Goal: Information Seeking & Learning: Learn about a topic

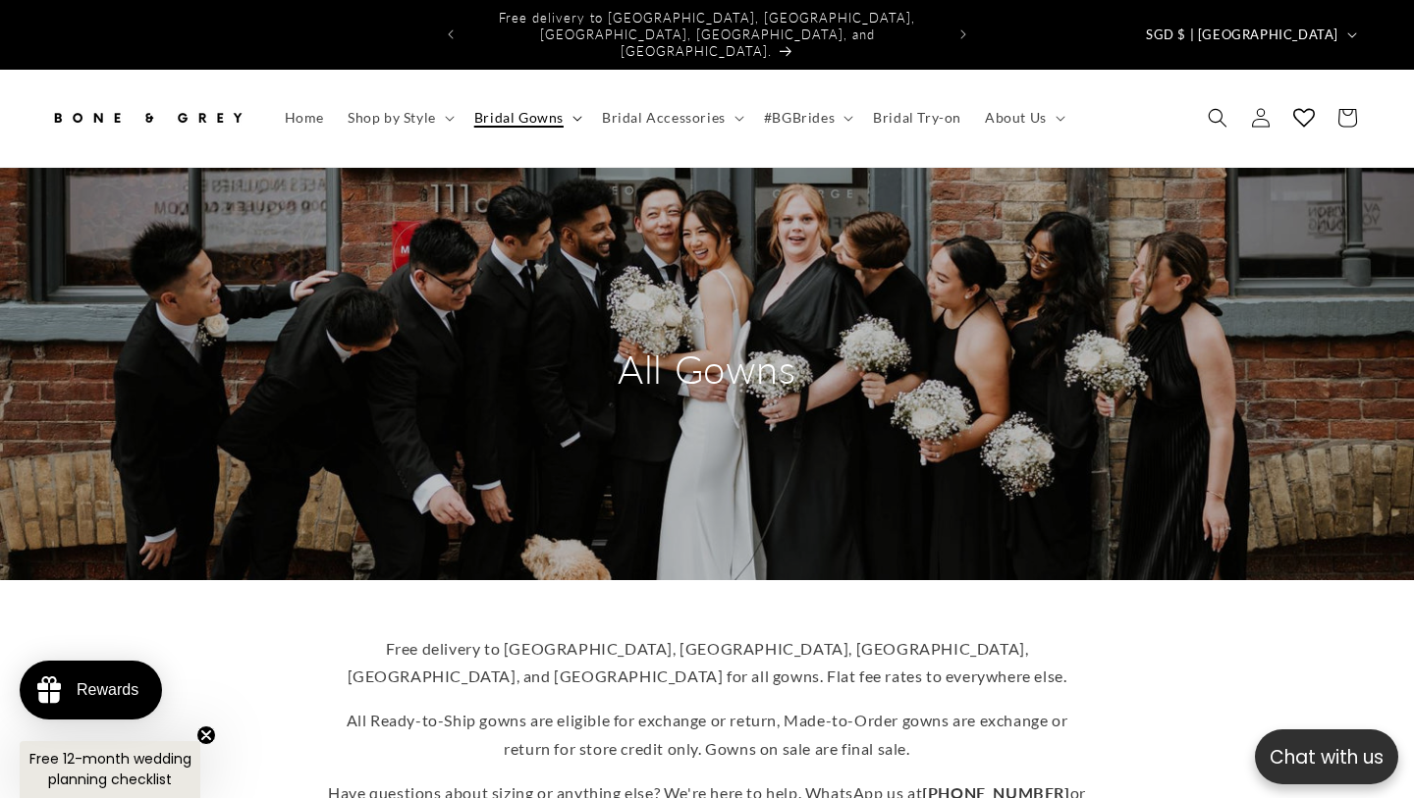
click at [574, 97] on summary "Bridal Gowns" at bounding box center [526, 117] width 128 height 41
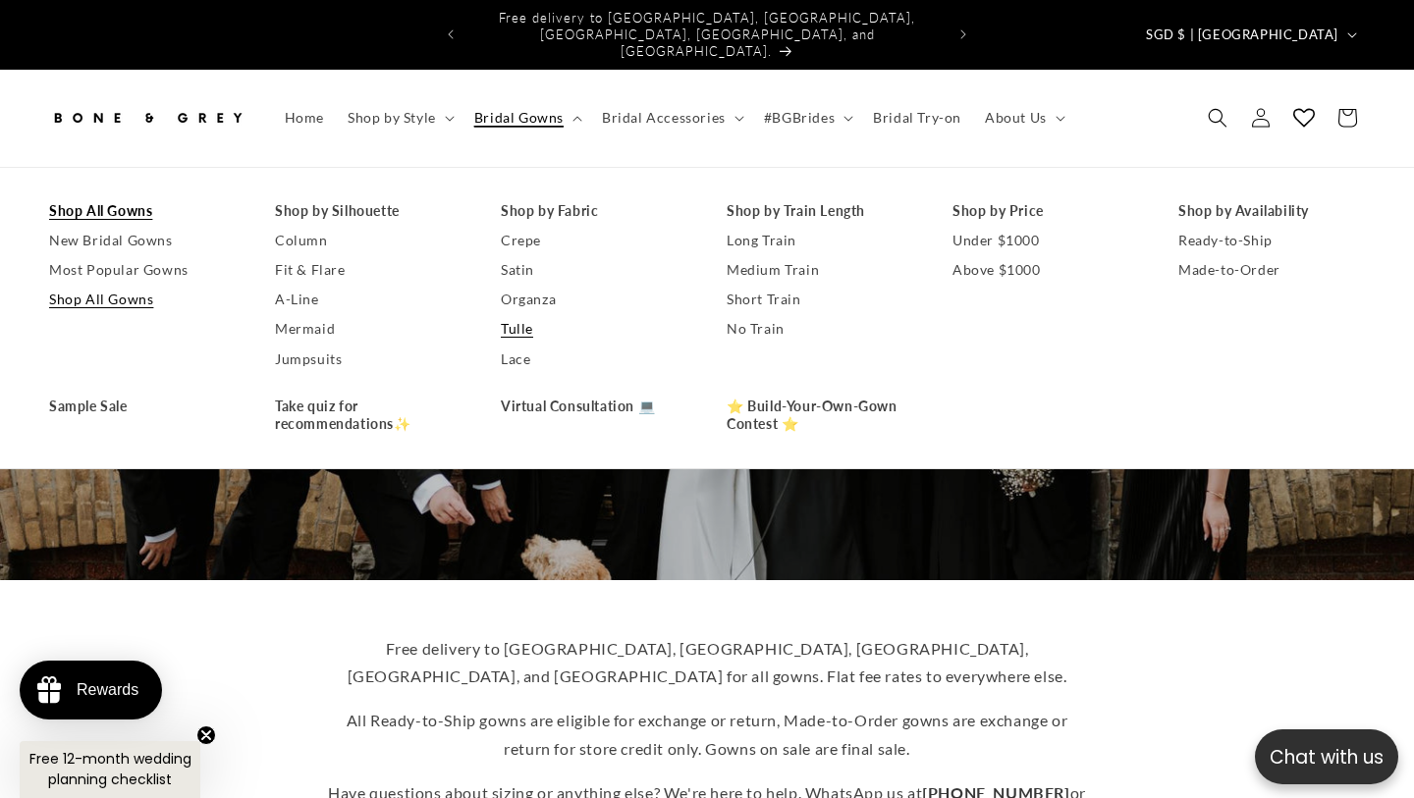
click at [526, 314] on link "Tulle" at bounding box center [594, 328] width 187 height 29
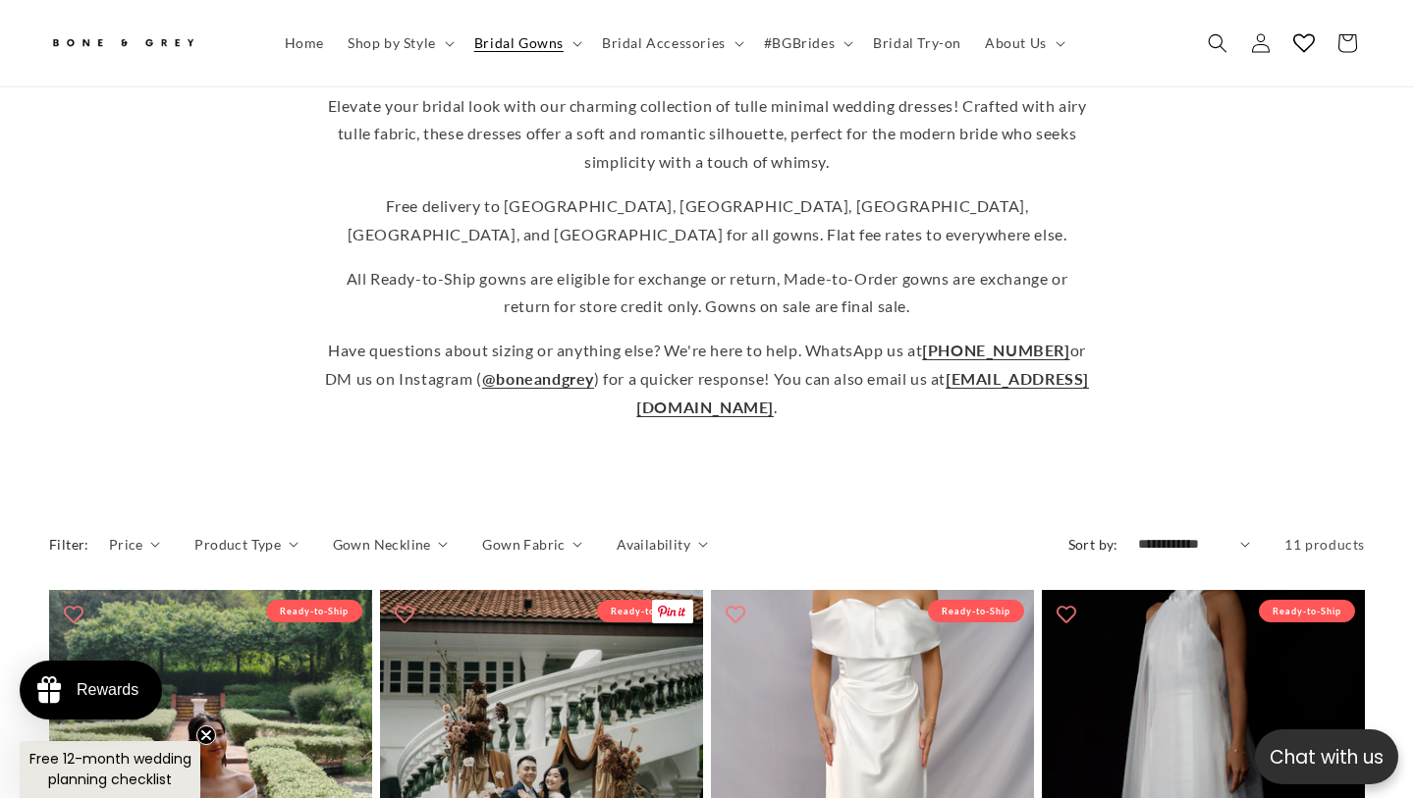
scroll to position [531, 0]
click at [421, 535] on span "Gown Neckline" at bounding box center [382, 545] width 98 height 21
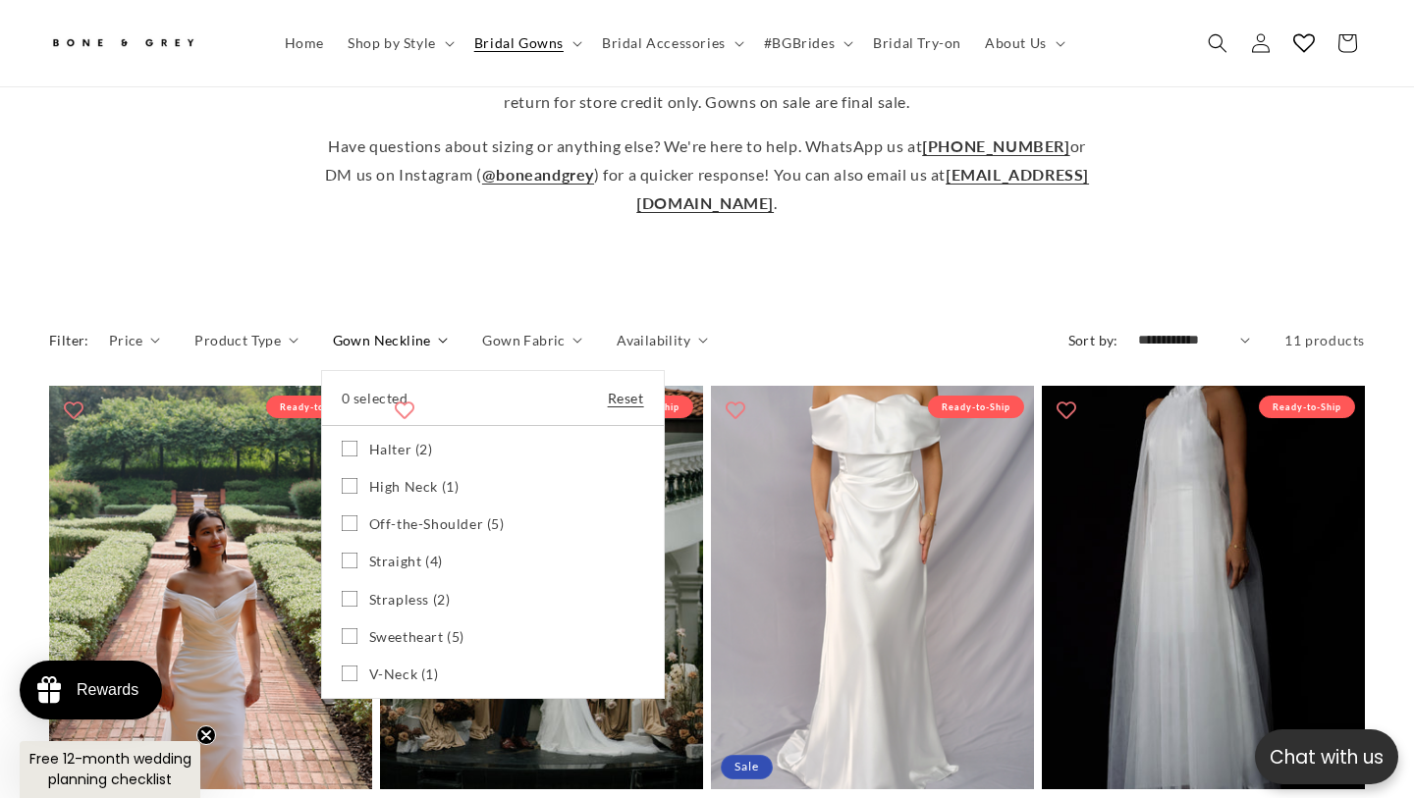
scroll to position [0, 0]
click at [456, 516] on span "Off-the-Shoulder (5)" at bounding box center [437, 525] width 136 height 18
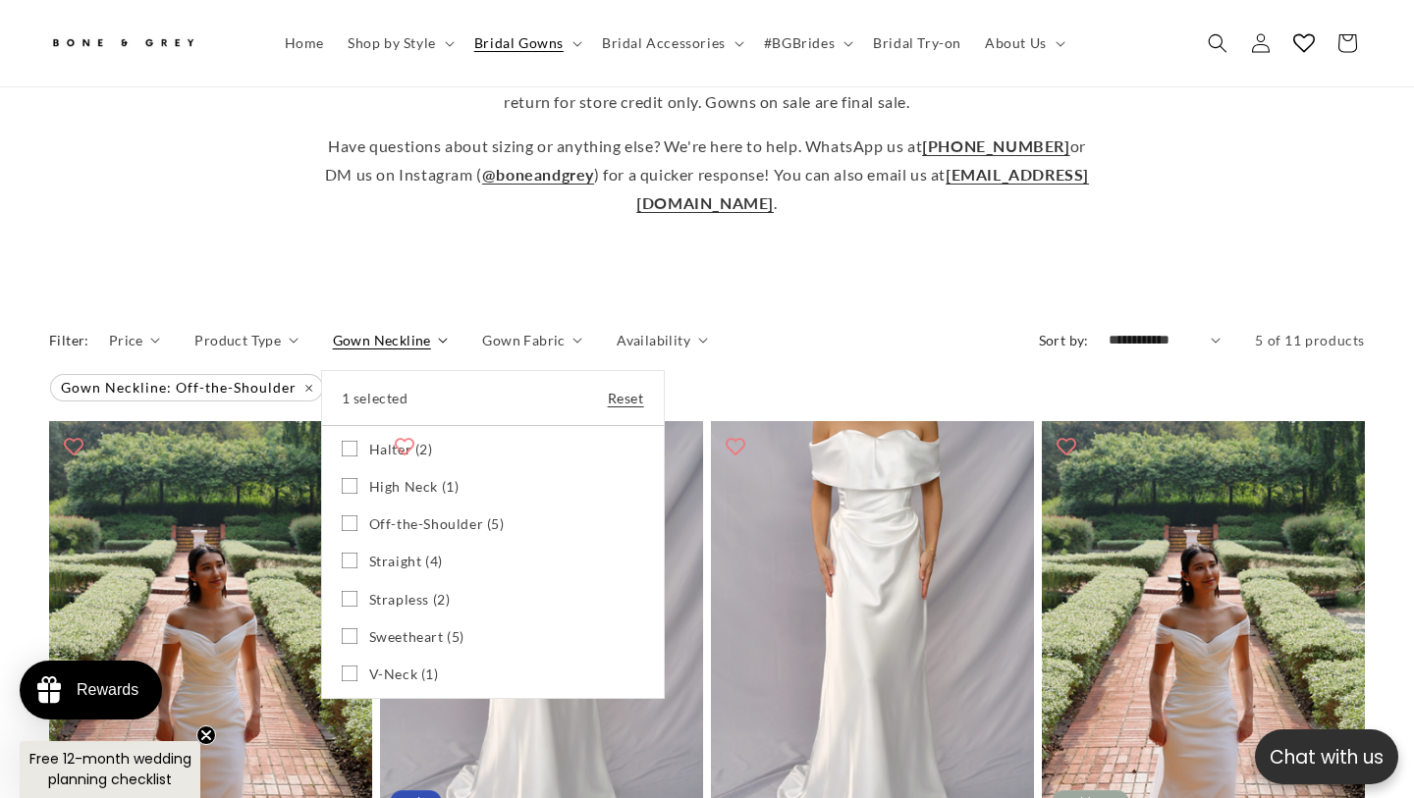
click at [449, 330] on summary "Gown Neckline" at bounding box center [391, 340] width 116 height 21
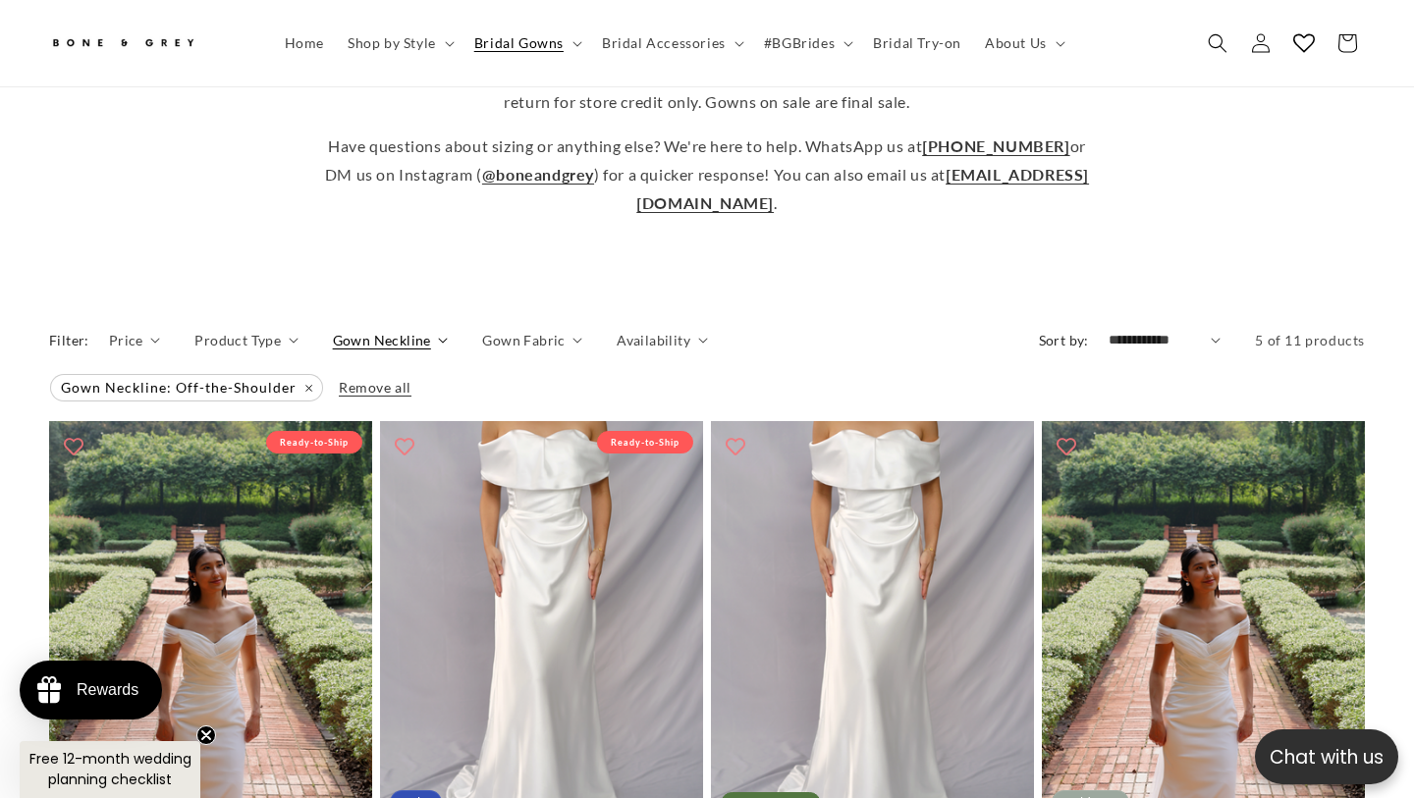
click at [554, 330] on span "Gown Fabric" at bounding box center [523, 340] width 82 height 21
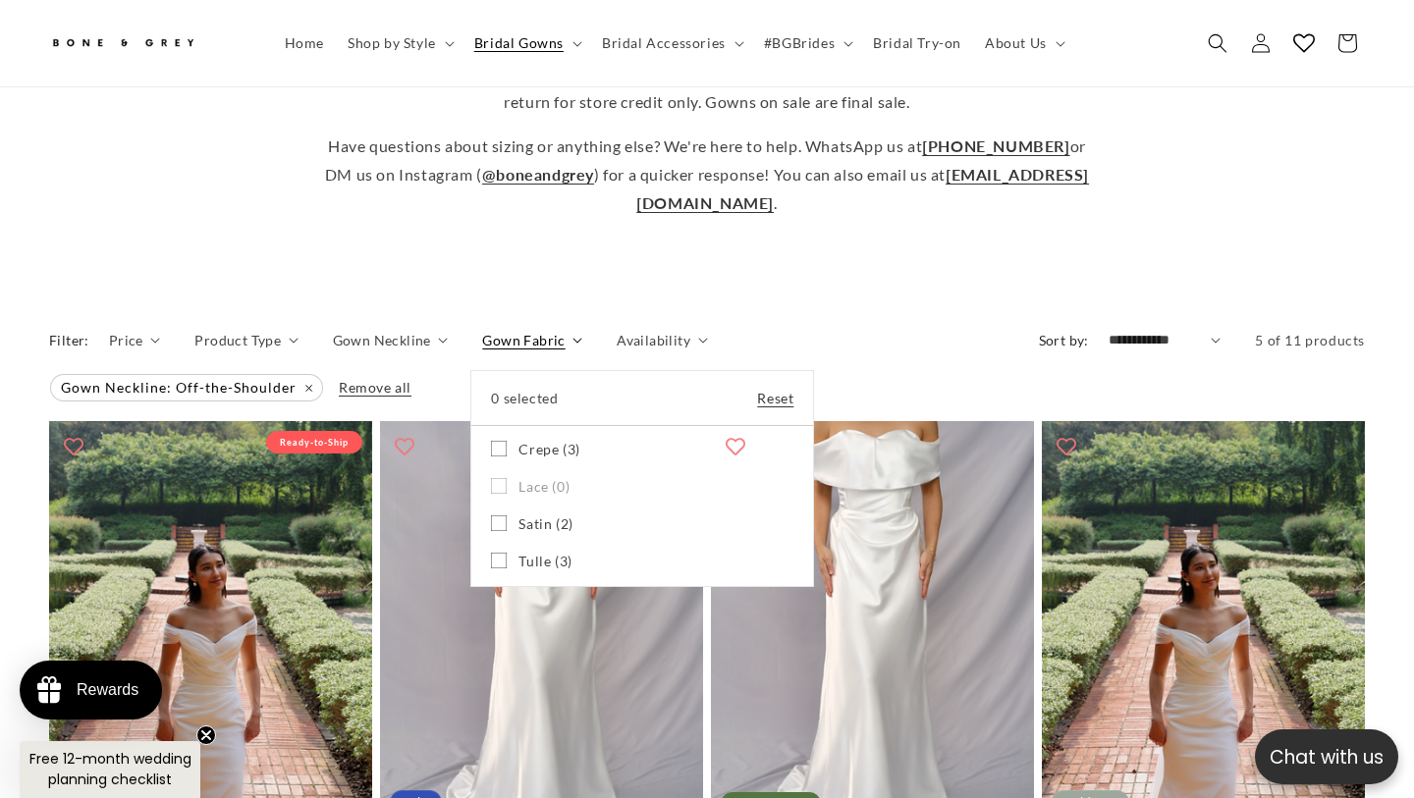
click at [582, 330] on summary "Gown Fabric" at bounding box center [532, 340] width 100 height 21
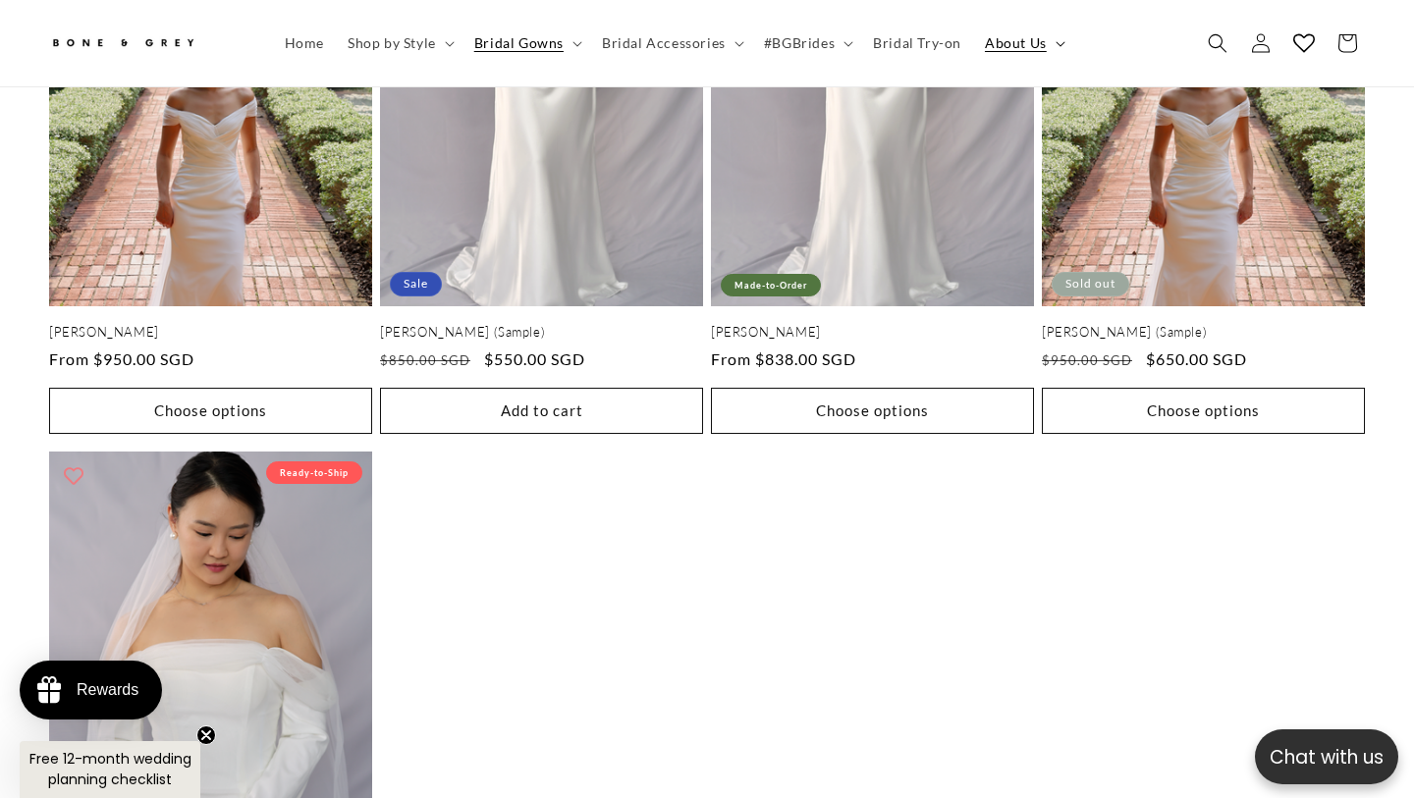
scroll to position [1231, 0]
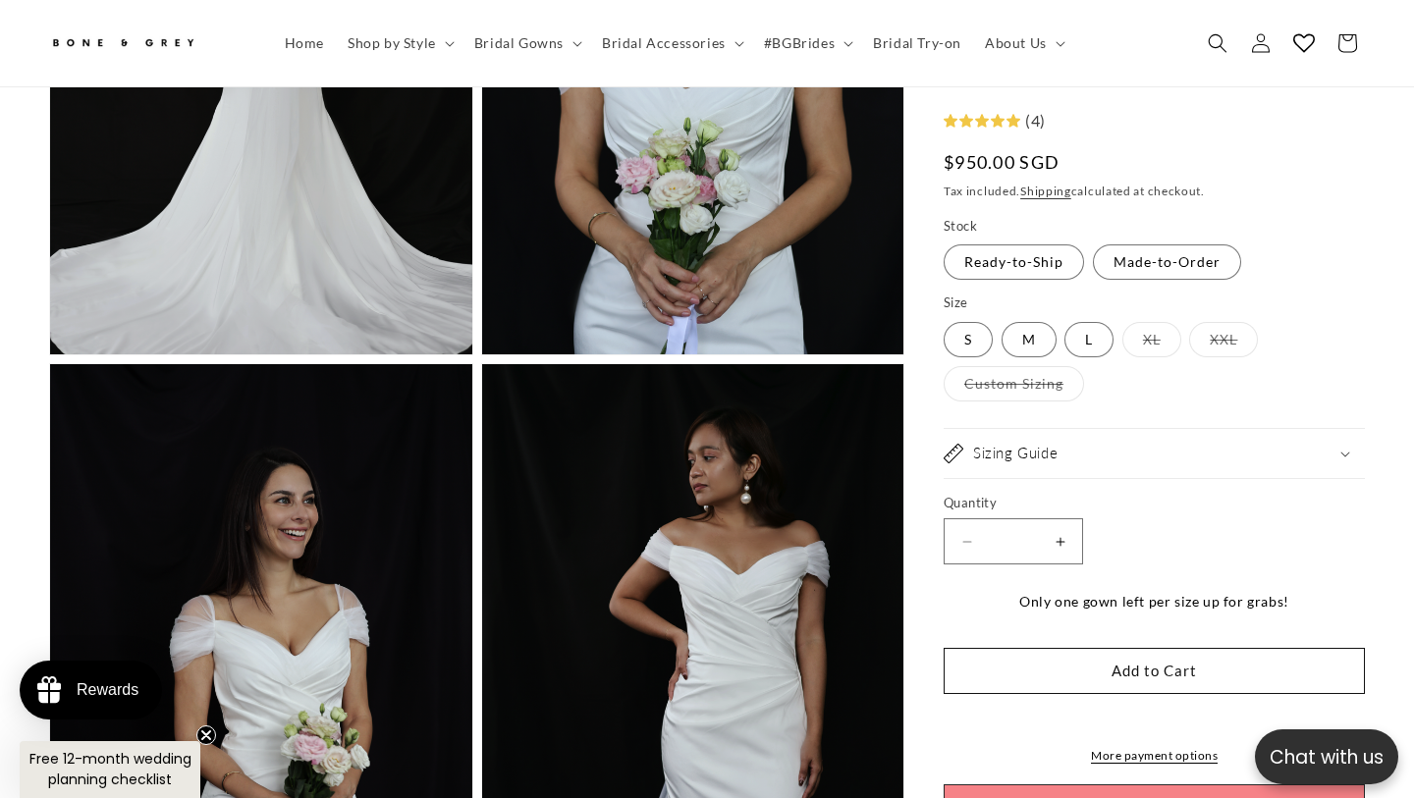
scroll to position [3123, 0]
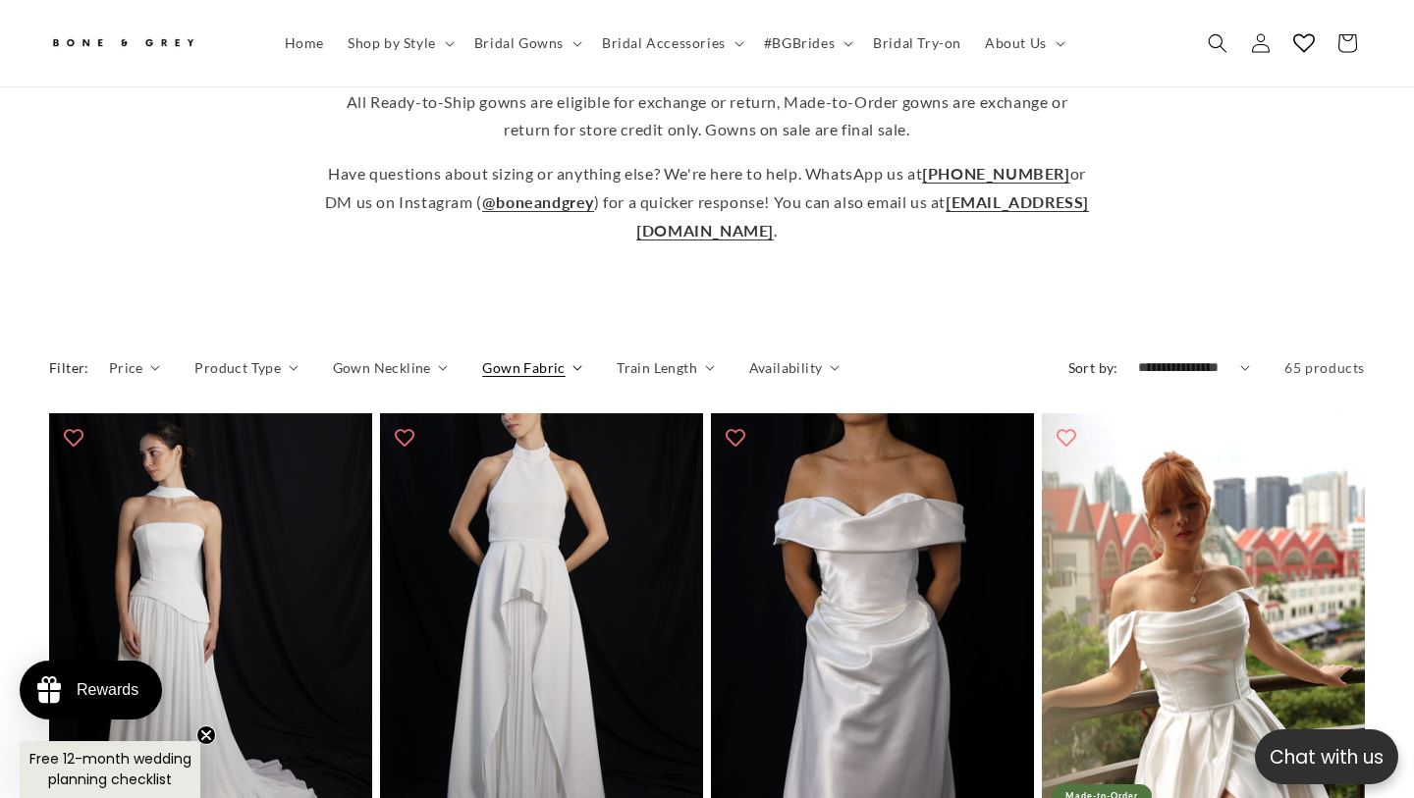
scroll to position [0, 477]
click at [409, 357] on span "Gown Neckline" at bounding box center [382, 367] width 98 height 21
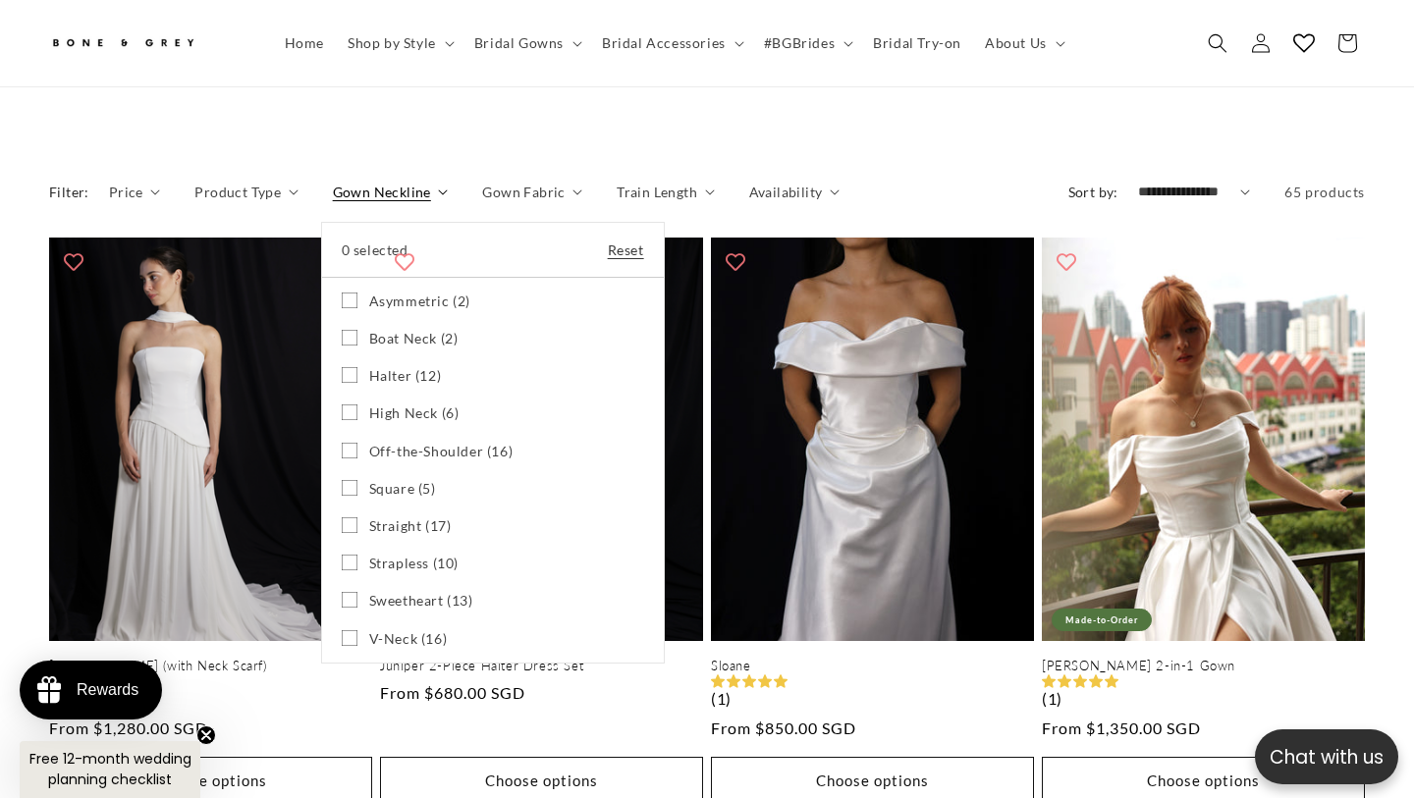
scroll to position [900, 0]
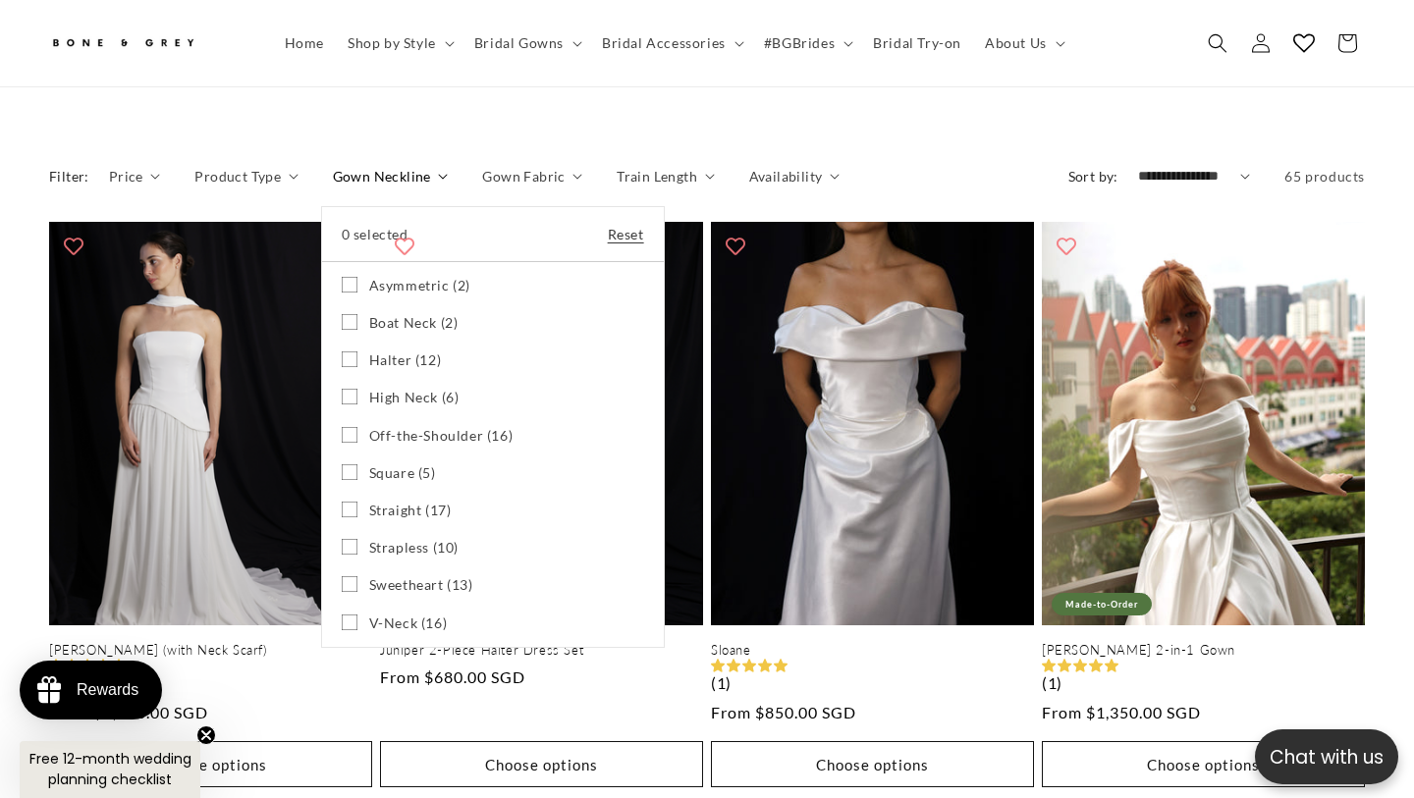
click at [401, 427] on span "Off-the-Shoulder (16)" at bounding box center [441, 436] width 144 height 18
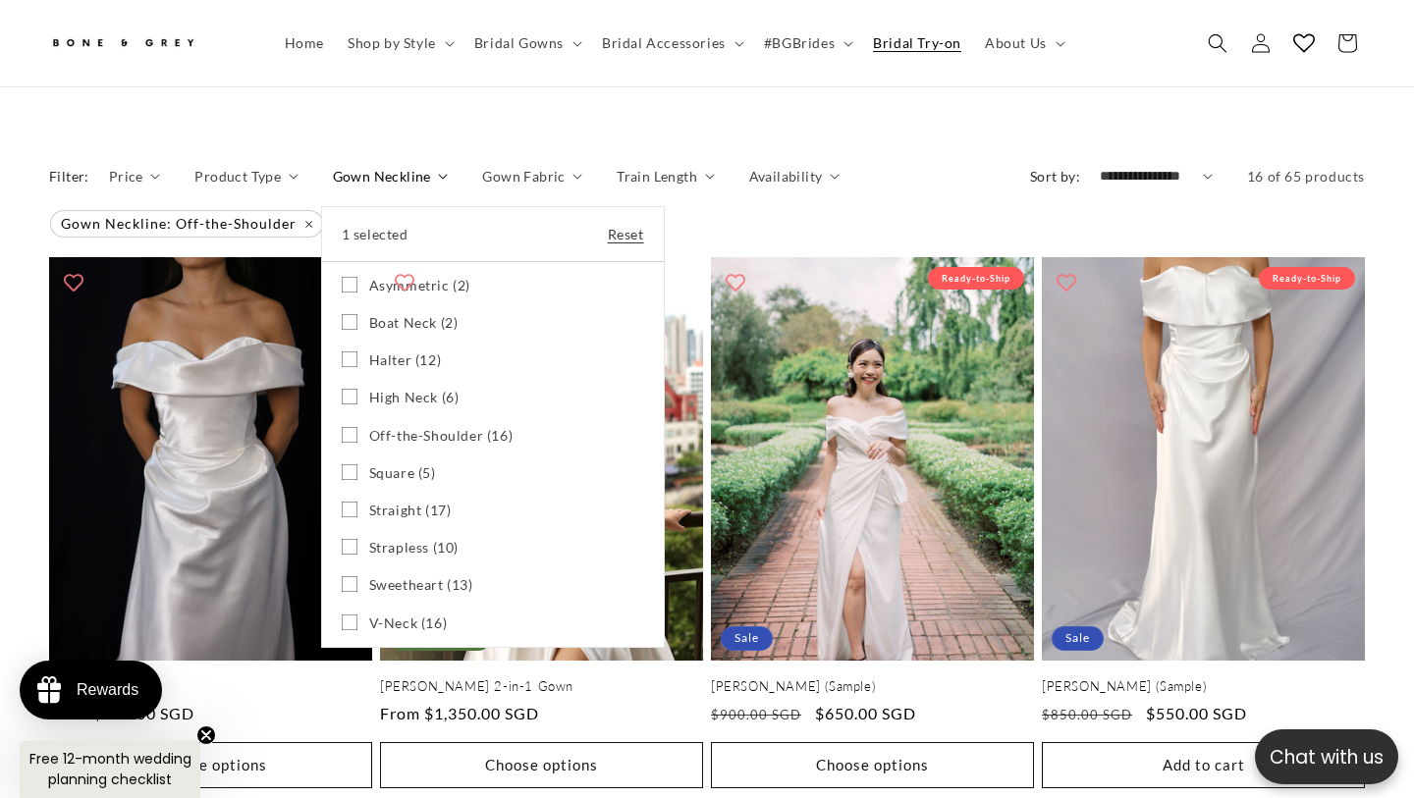
click at [883, 44] on span "Bridal Try-on" at bounding box center [917, 43] width 88 height 18
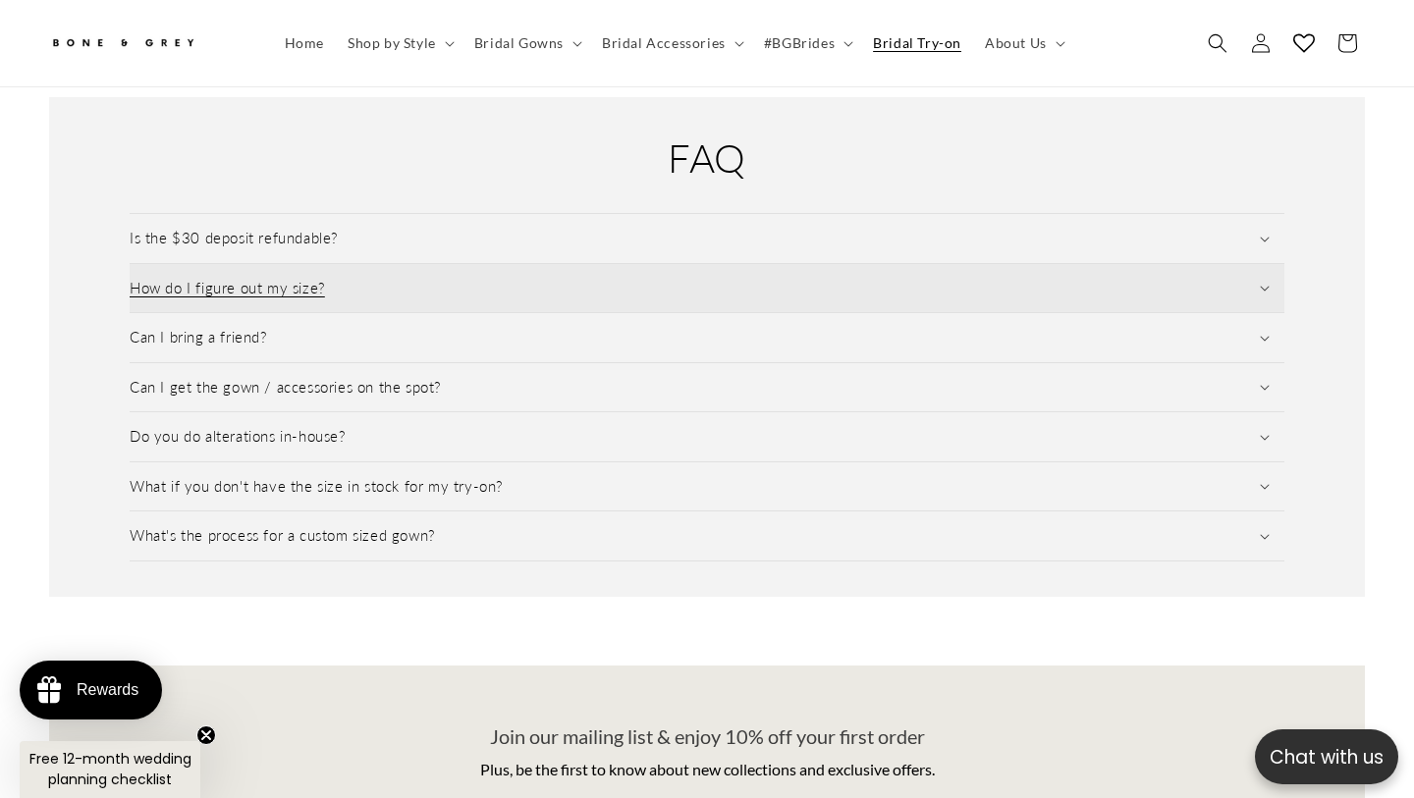
scroll to position [0, 477]
click at [391, 264] on summary "How do I figure out my size?" at bounding box center [707, 288] width 1155 height 49
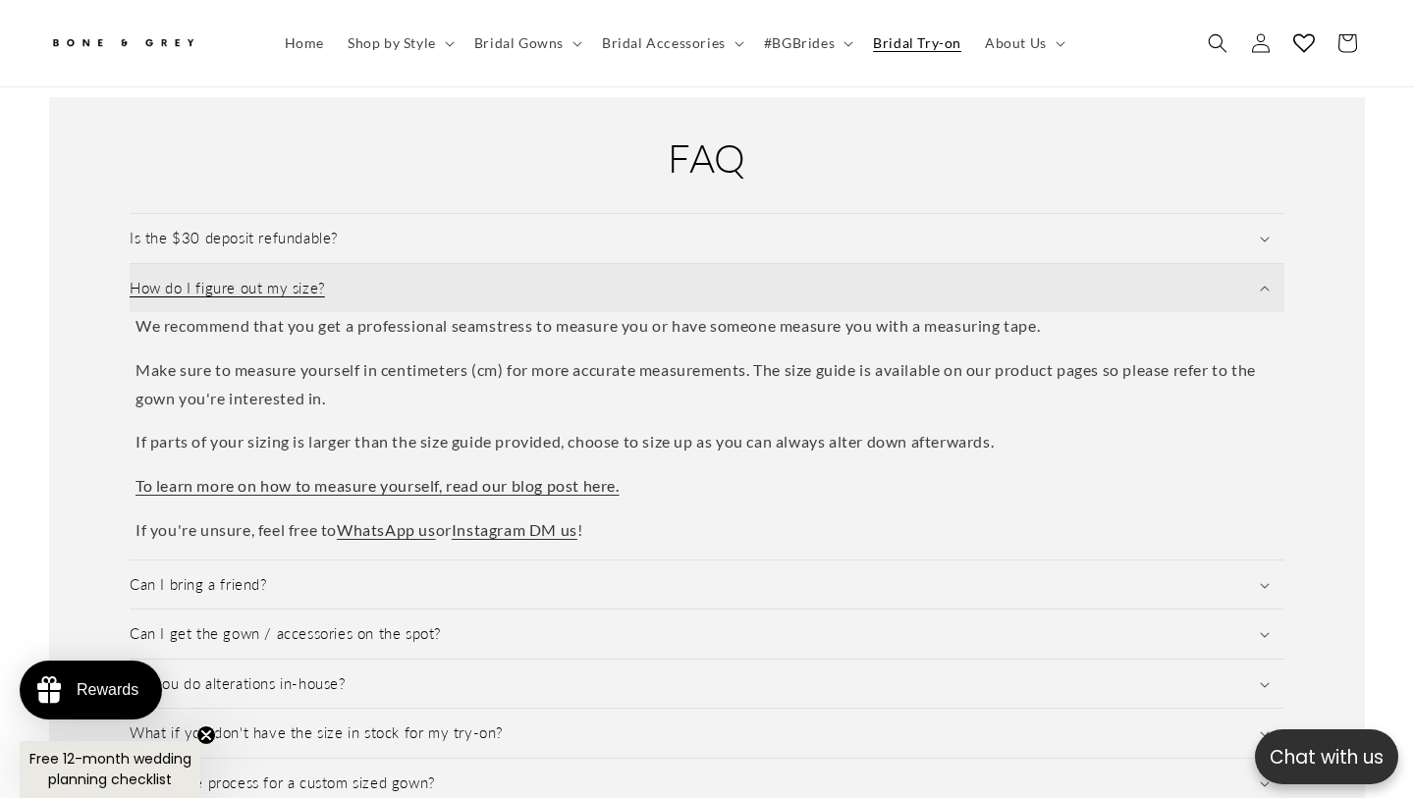
click at [391, 264] on summary "How do I figure out my size?" at bounding box center [707, 288] width 1155 height 49
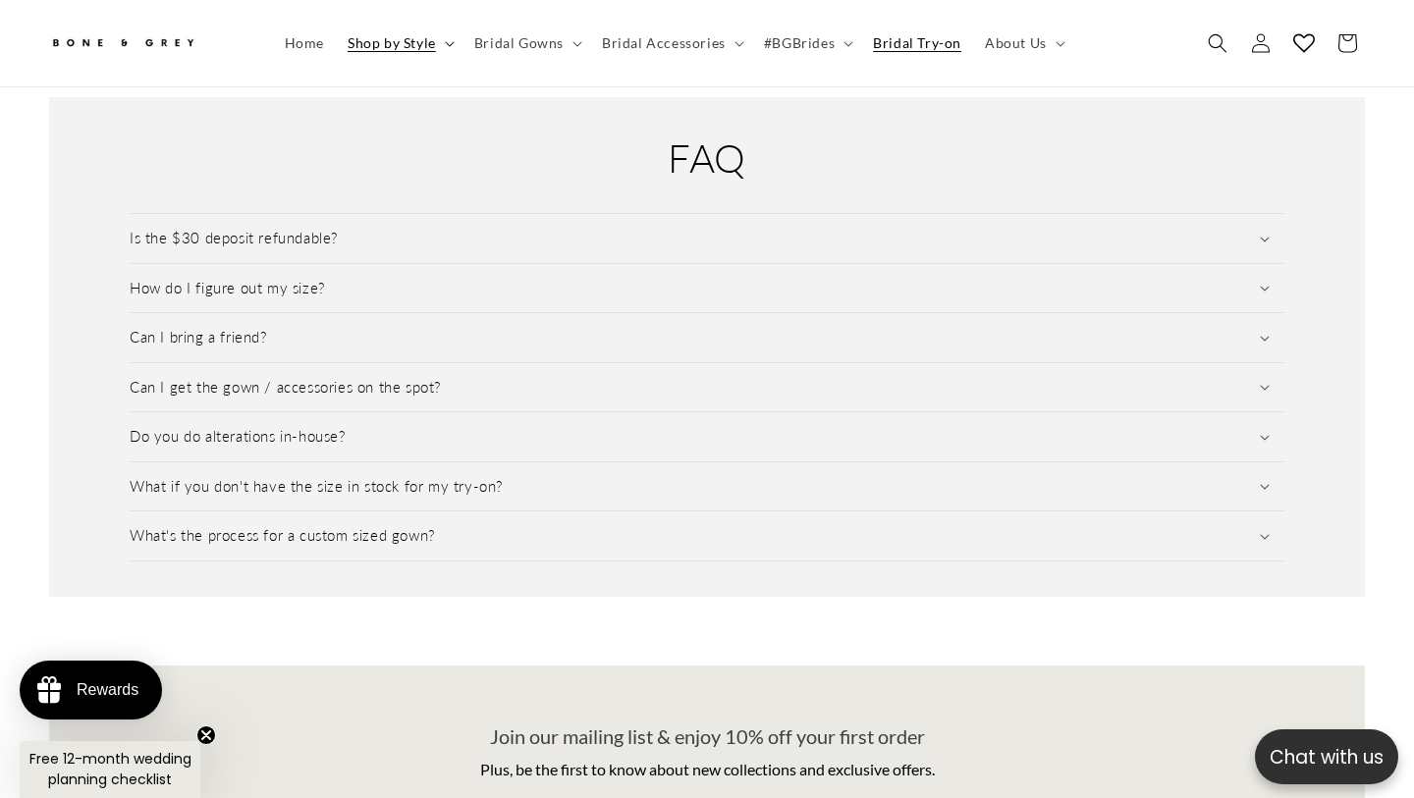
click at [430, 41] on span "Shop by Style" at bounding box center [392, 43] width 88 height 18
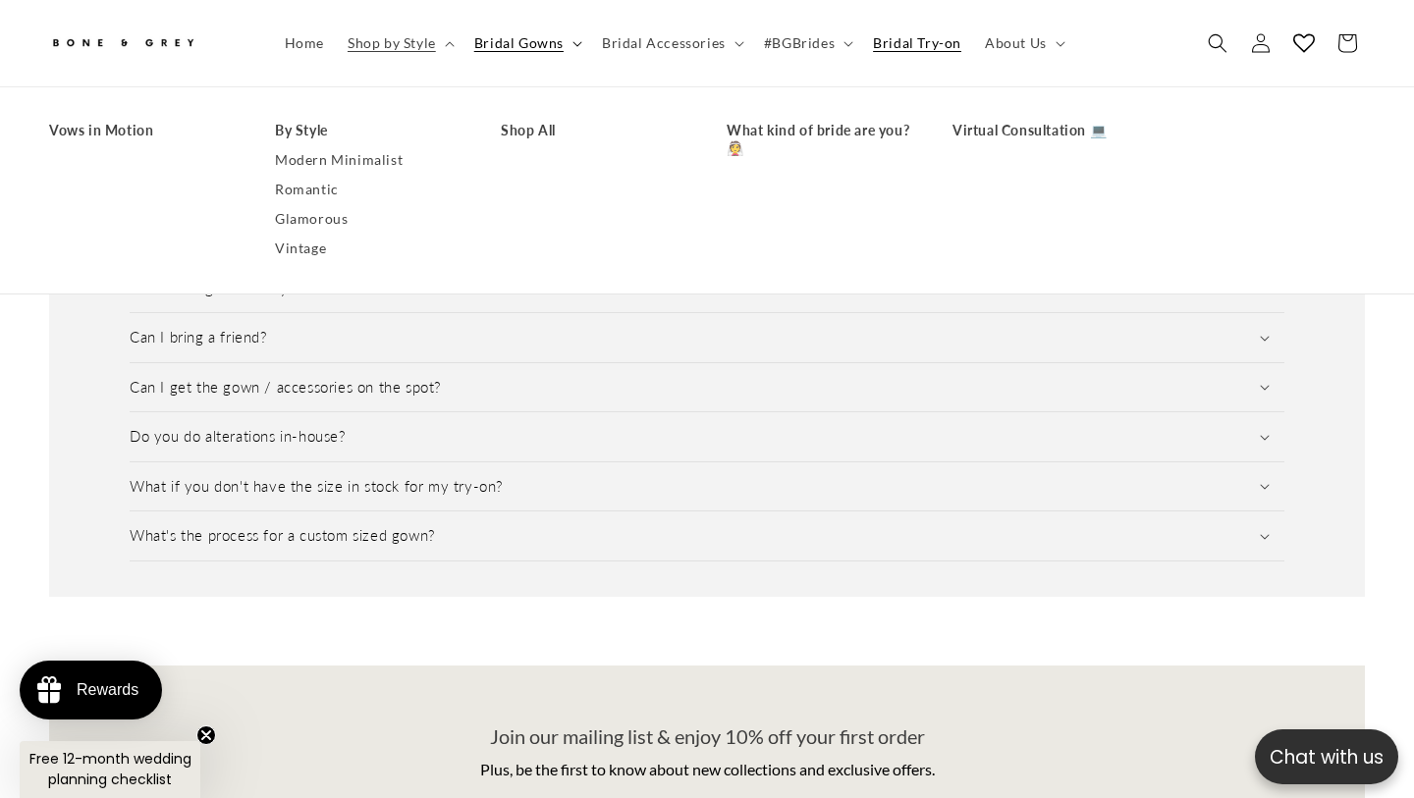
click at [512, 31] on summary "Bridal Gowns" at bounding box center [526, 43] width 128 height 41
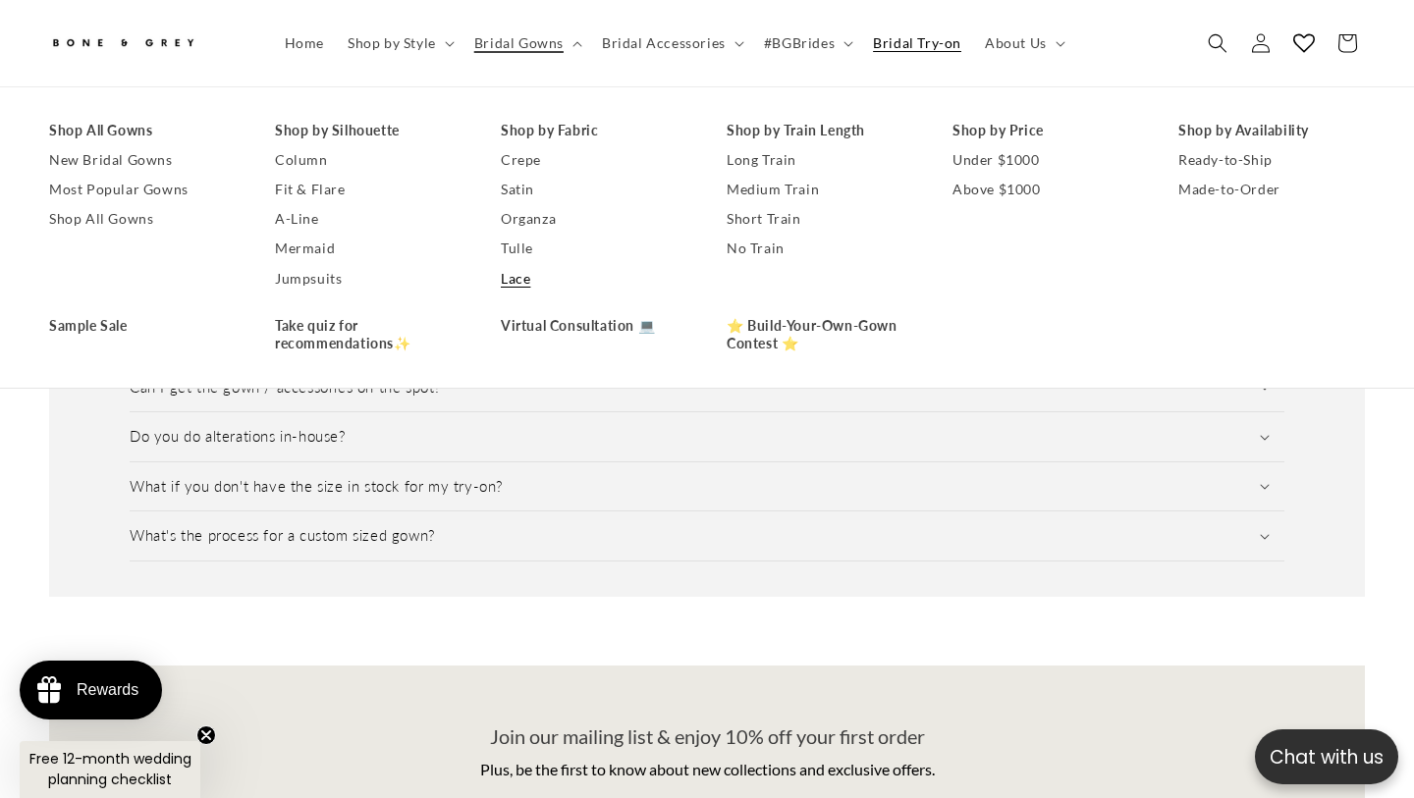
scroll to position [0, 0]
click at [314, 161] on link "Column" at bounding box center [368, 159] width 187 height 29
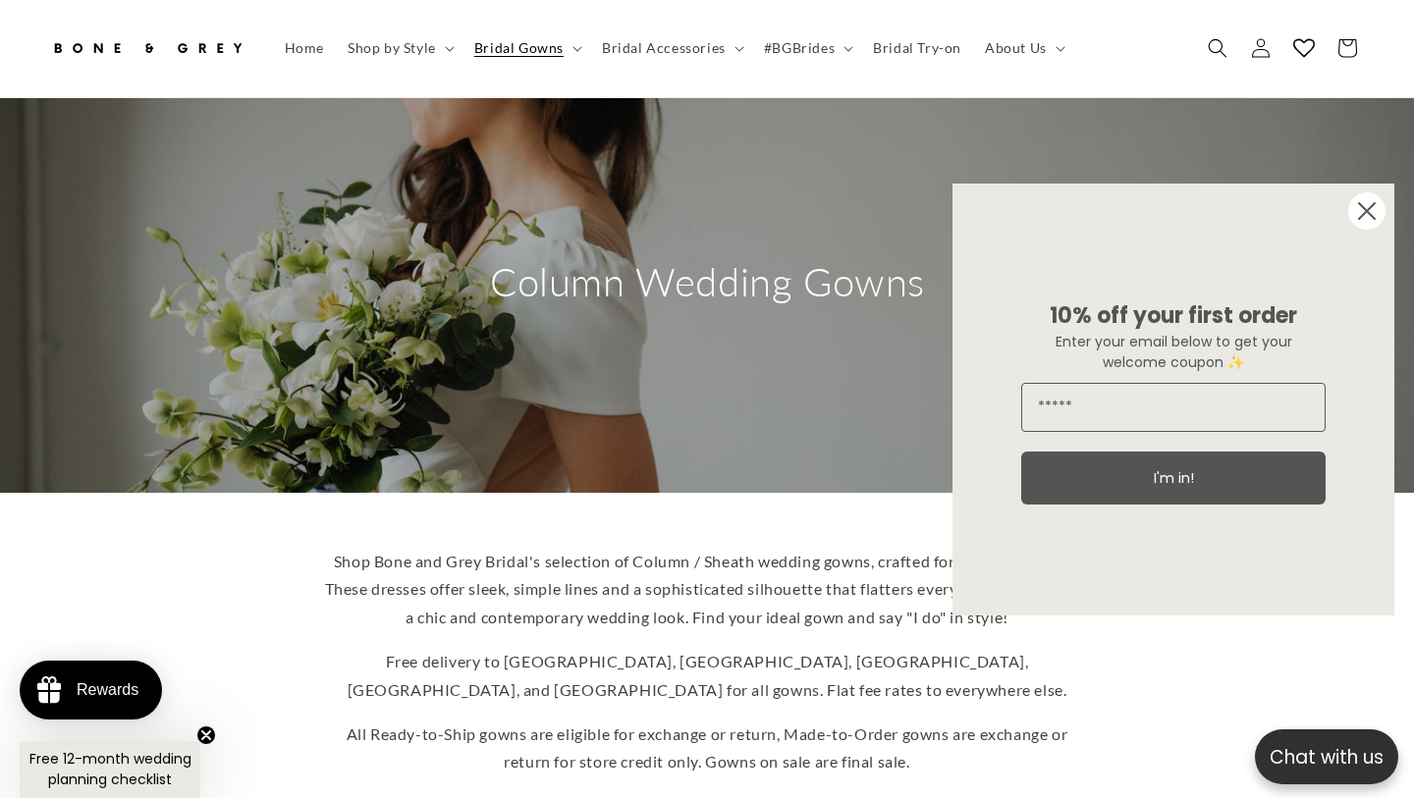
scroll to position [499, 0]
